Goal: Information Seeking & Learning: Understand process/instructions

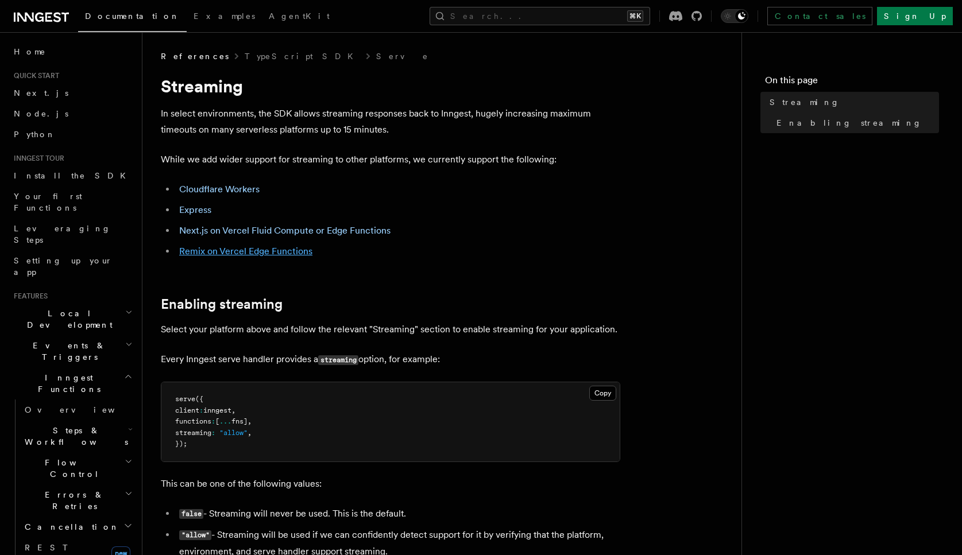
click at [273, 251] on link "Remix on Vercel Edge Functions" at bounding box center [245, 251] width 133 height 11
click at [286, 229] on link "Next.js on Vercel Fluid Compute or Edge Functions" at bounding box center [284, 230] width 211 height 11
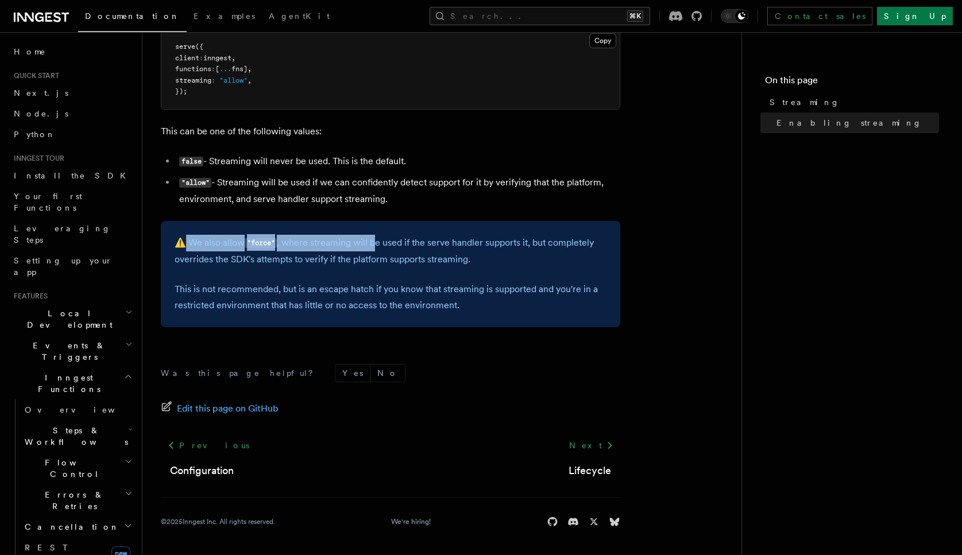
drag, startPoint x: 181, startPoint y: 237, endPoint x: 376, endPoint y: 239, distance: 194.7
click at [376, 239] on p "⚠️ We also allow "force" , where streaming will be used if the serve handler su…" at bounding box center [391, 251] width 432 height 33
click at [374, 246] on p "⚠️ We also allow "force" , where streaming will be used if the serve handler su…" at bounding box center [391, 251] width 432 height 33
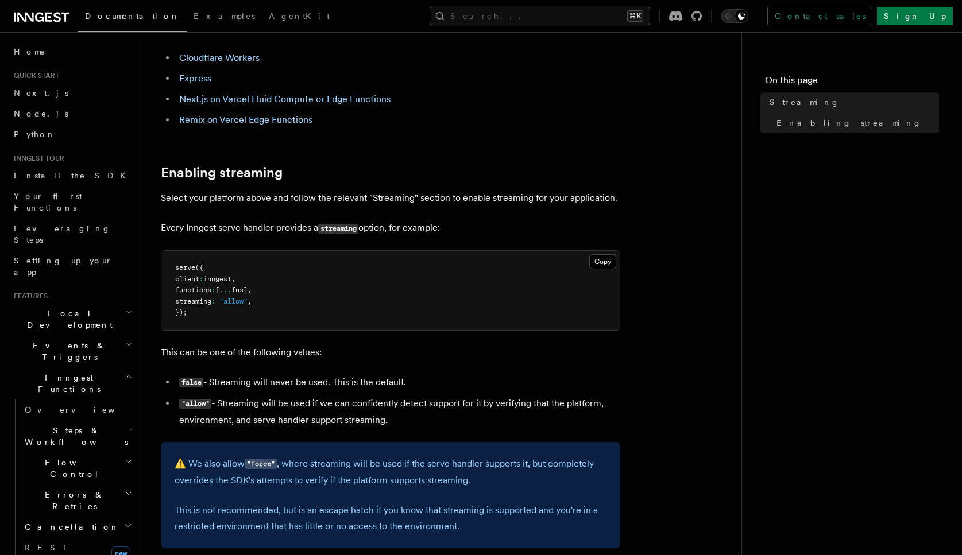
scroll to position [0, 0]
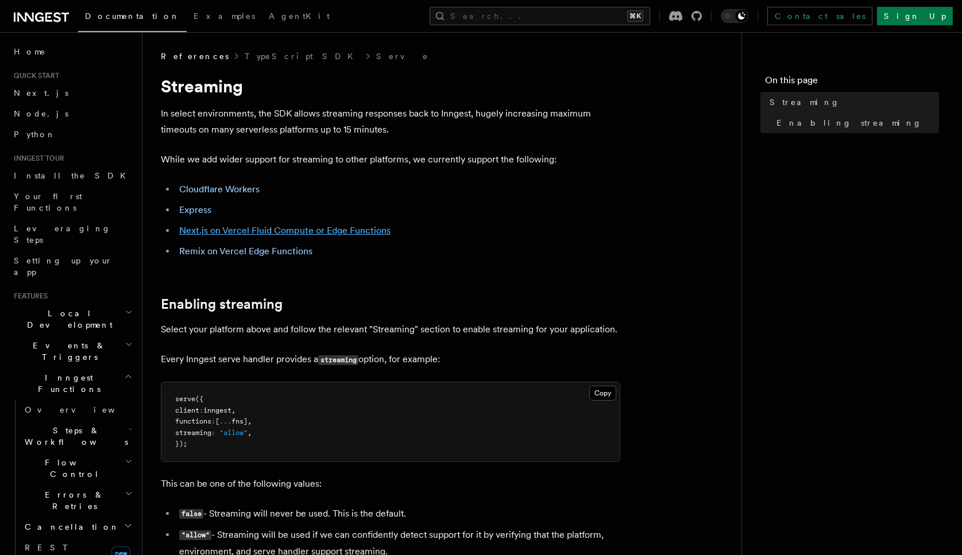
click at [300, 235] on link "Next.js on Vercel Fluid Compute or Edge Functions" at bounding box center [284, 230] width 211 height 11
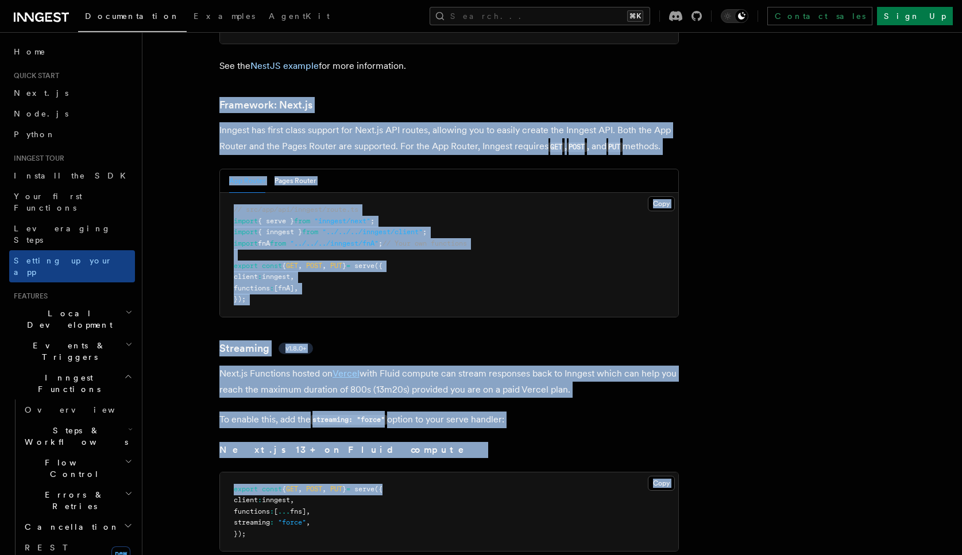
scroll to position [7607, 0]
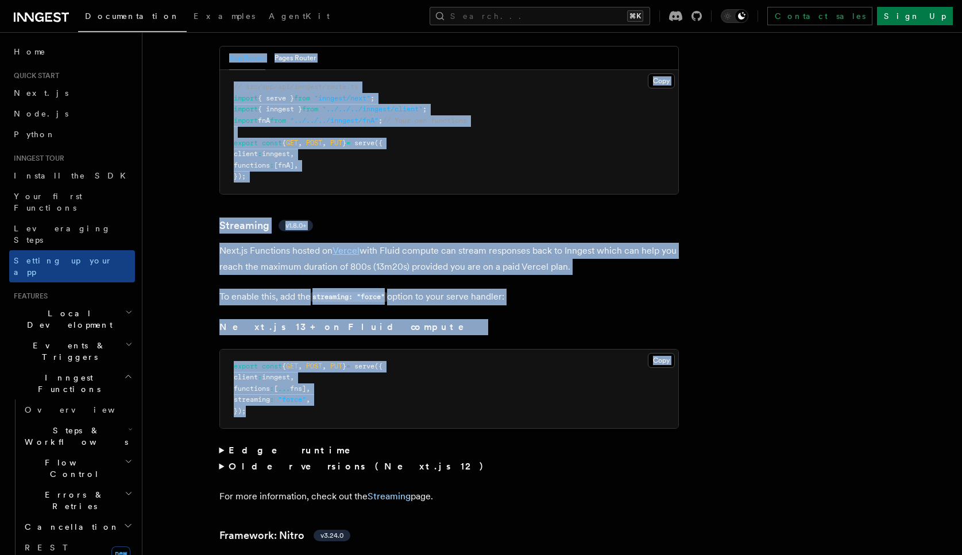
drag, startPoint x: 184, startPoint y: 55, endPoint x: 723, endPoint y: 366, distance: 622.4
copy article "Framework: Next.js Inngest has first class support for Next.js API routes, allo…"
click at [385, 491] on link "Streaming" at bounding box center [389, 496] width 43 height 11
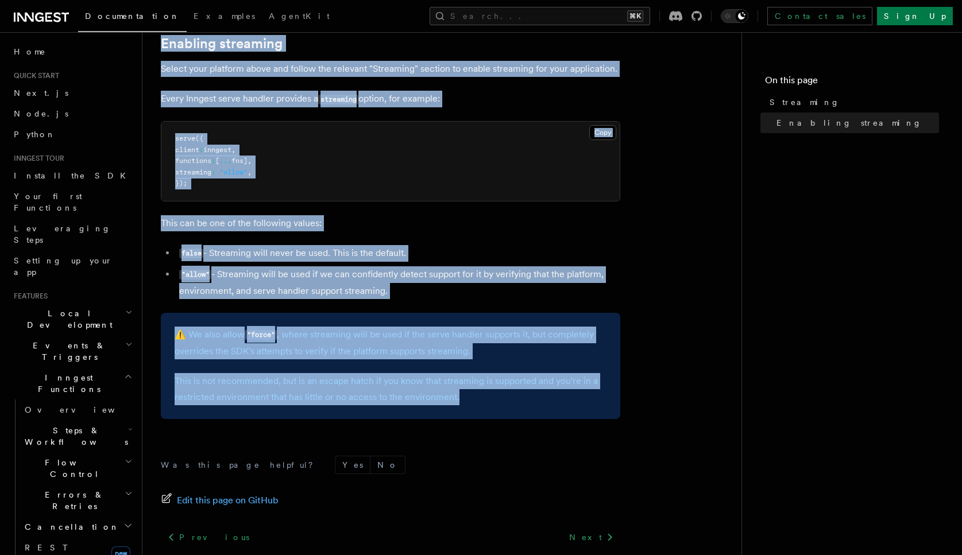
scroll to position [353, 0]
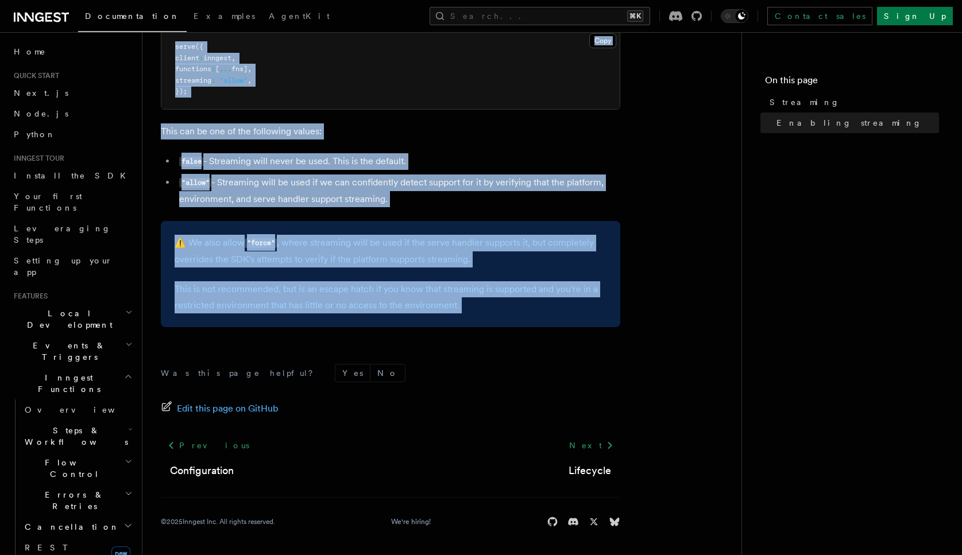
drag, startPoint x: 158, startPoint y: 80, endPoint x: 663, endPoint y: 338, distance: 567.0
click at [663, 338] on div "References TypeScript SDK Serve Streaming In select environments, the SDK allow…" at bounding box center [460, 101] width 636 height 908
copy article "Streaming In select environments, the SDK allows streaming responses back to In…"
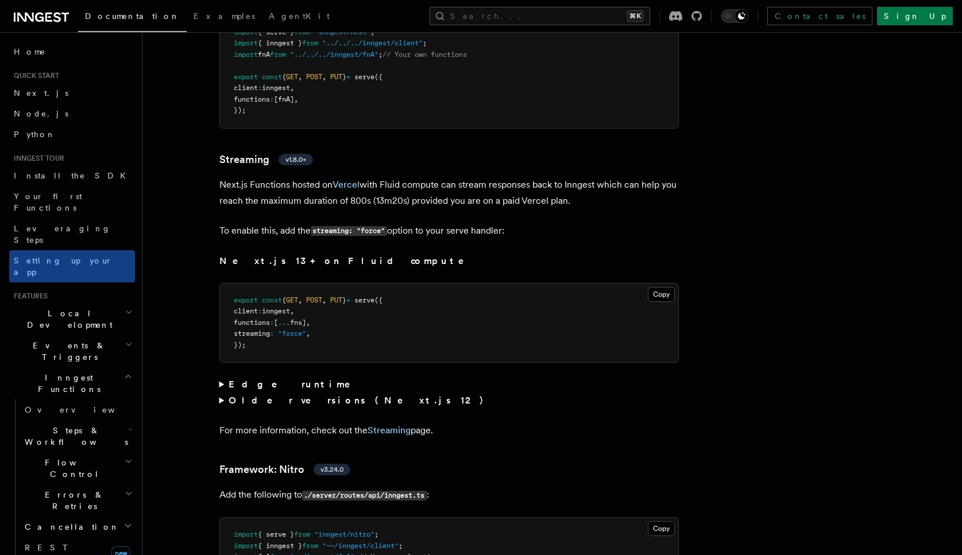
scroll to position [7666, 0]
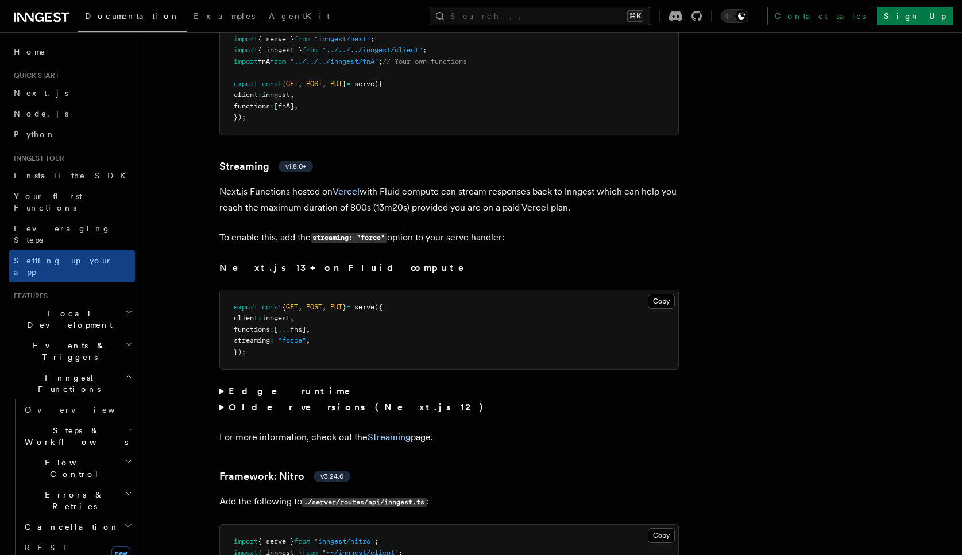
click at [219, 400] on summary "Older versions (Next.js 12)" at bounding box center [448, 408] width 459 height 16
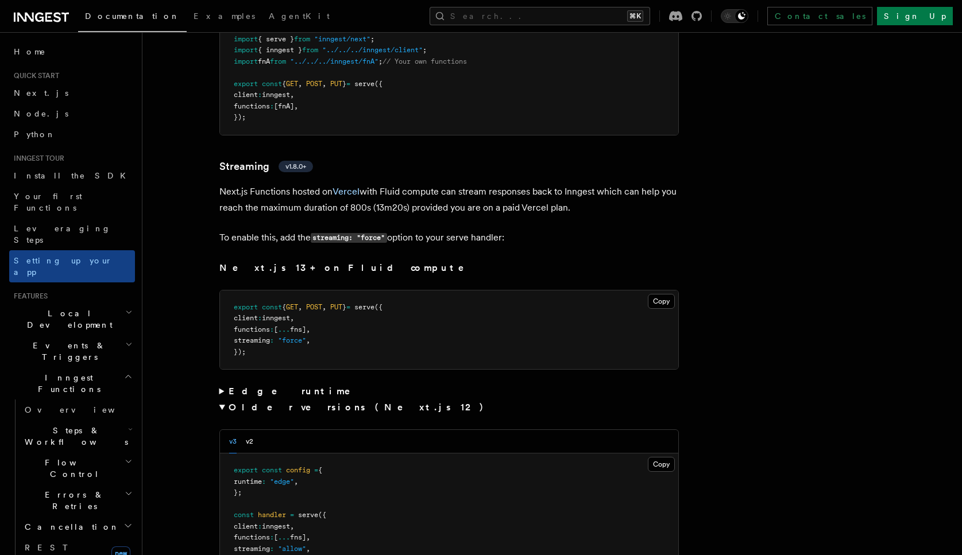
click at [222, 384] on summary "Edge runtime" at bounding box center [448, 392] width 459 height 16
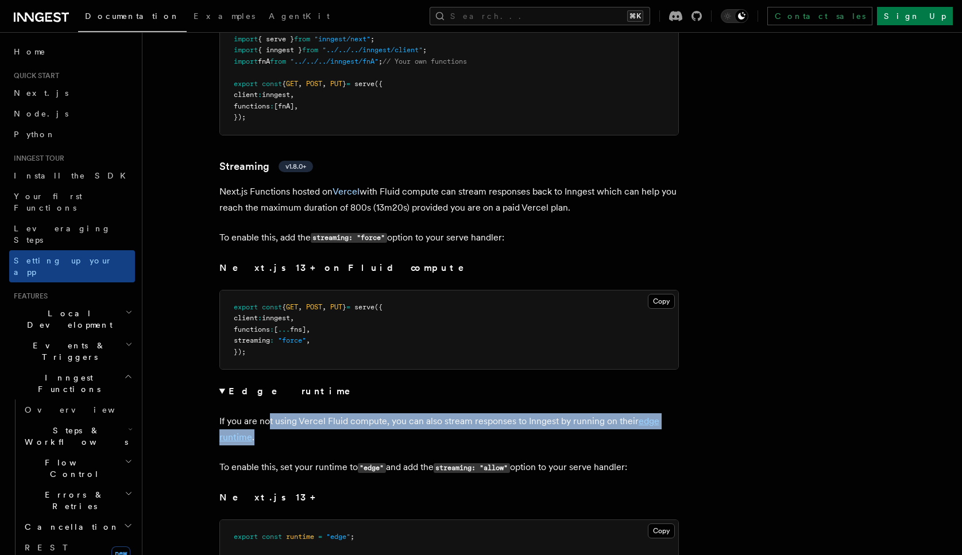
drag, startPoint x: 270, startPoint y: 373, endPoint x: 442, endPoint y: 394, distance: 173.6
click at [442, 413] on p "If you are not using Vercel Fluid compute, you can also stream responses to Inn…" at bounding box center [448, 429] width 459 height 32
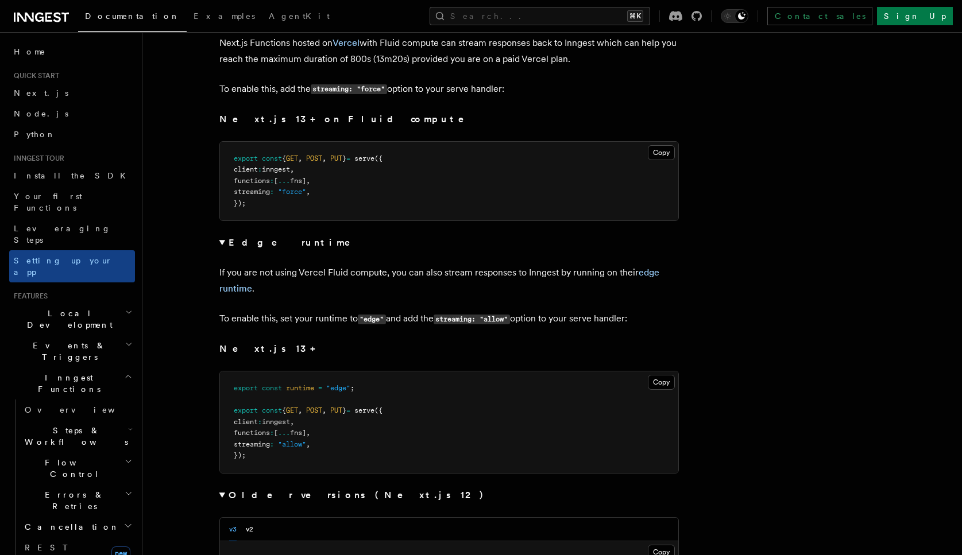
scroll to position [7822, 0]
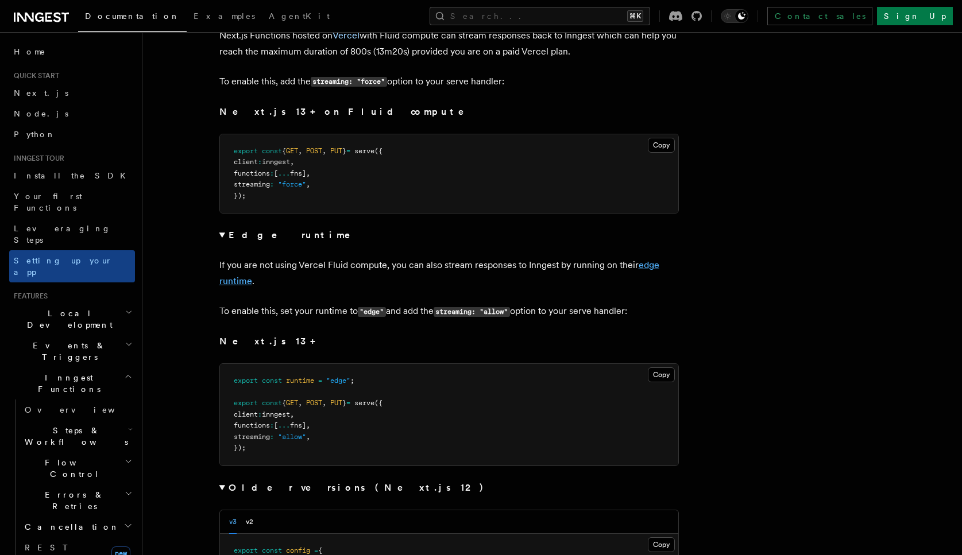
click at [242, 260] on link "edge runtime" at bounding box center [439, 273] width 440 height 27
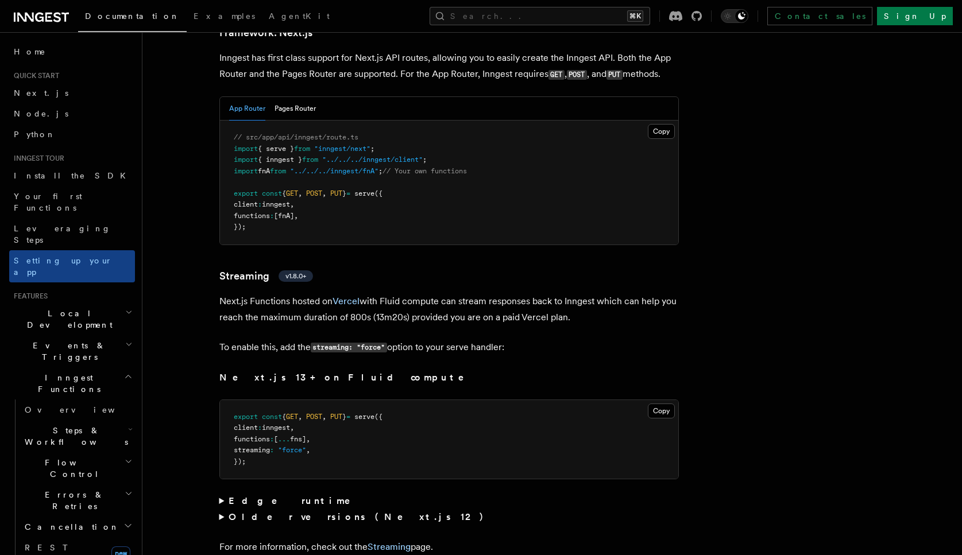
scroll to position [7587, 0]
